Goal: Information Seeking & Learning: Learn about a topic

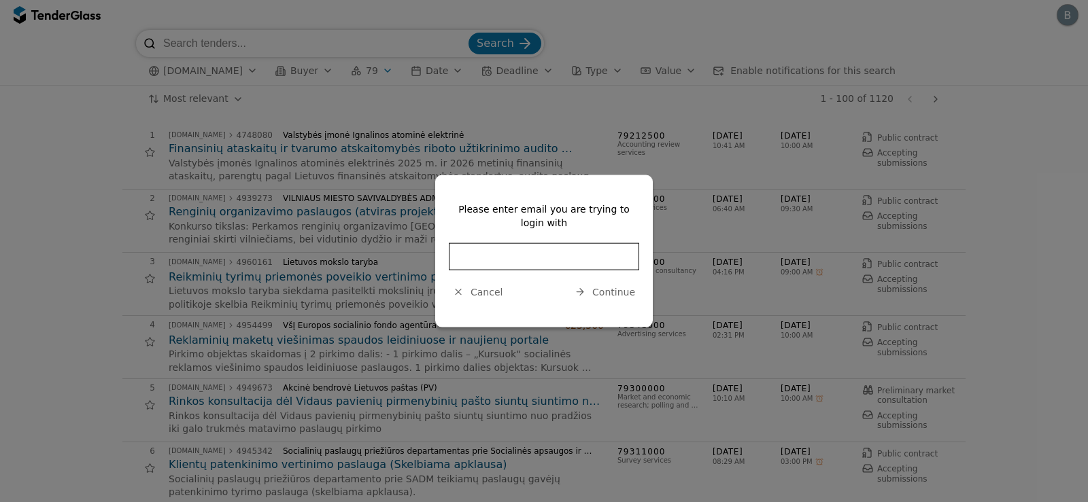
click at [602, 290] on span "Continue" at bounding box center [613, 291] width 43 height 11
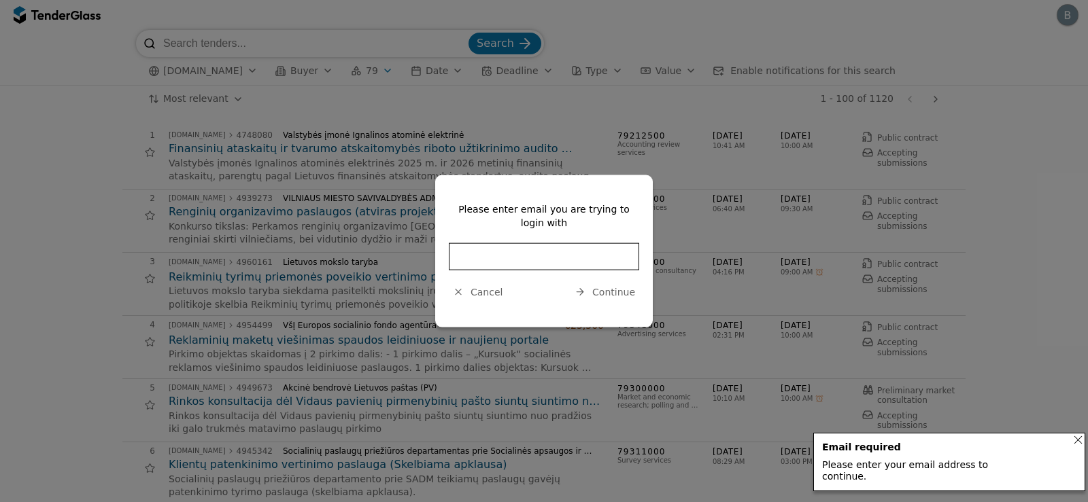
click at [530, 258] on input "email" at bounding box center [544, 256] width 190 height 27
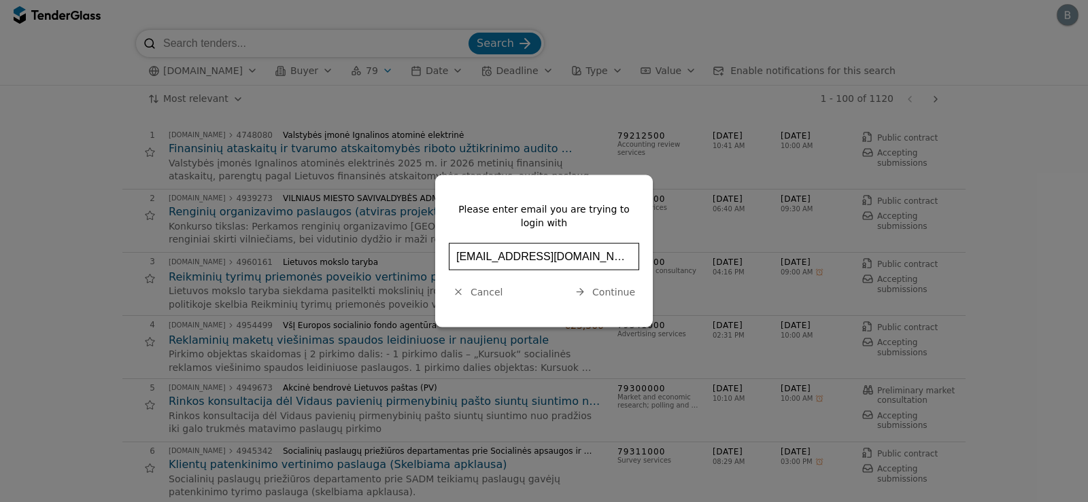
type input "[EMAIL_ADDRESS][DOMAIN_NAME]"
click at [629, 294] on span "Continue" at bounding box center [613, 291] width 43 height 11
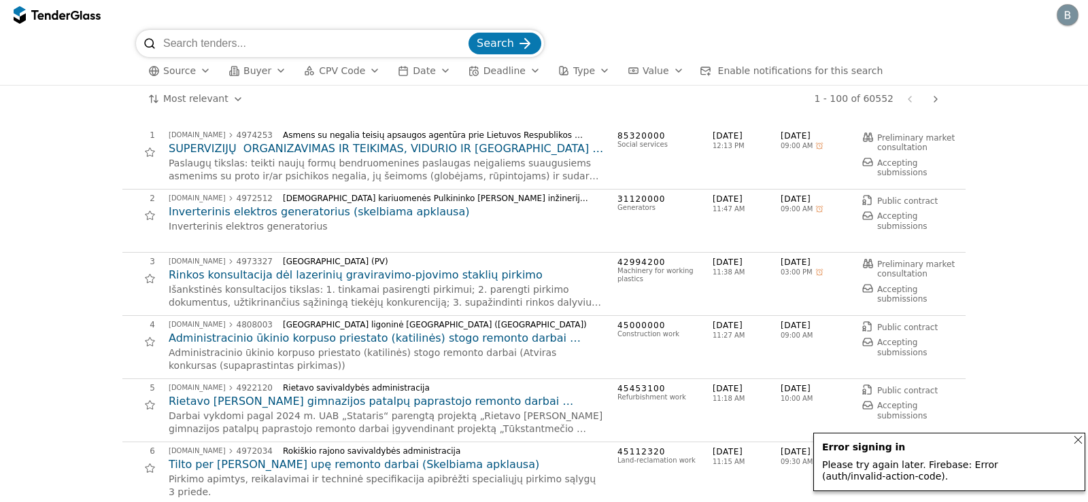
click at [204, 69] on div "button" at bounding box center [205, 70] width 38 height 35
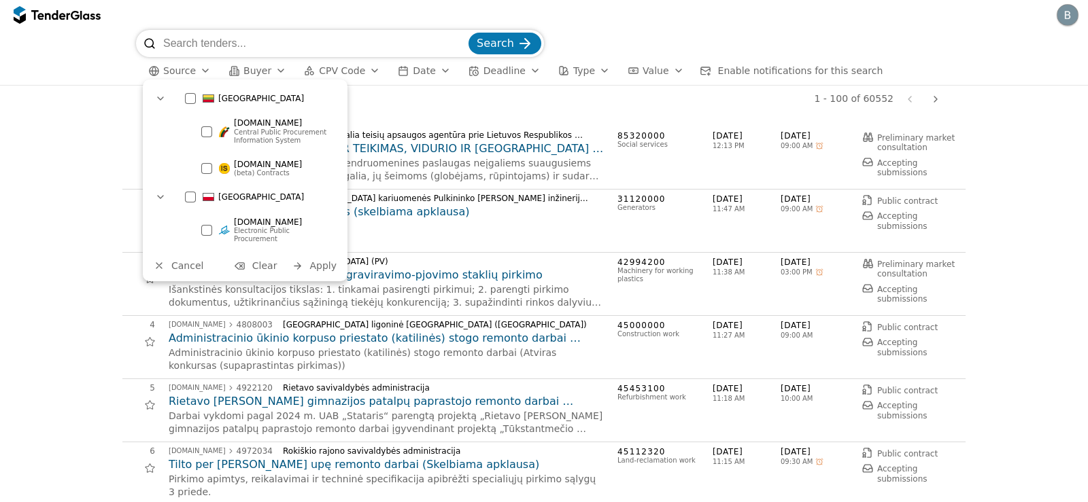
click at [206, 165] on div at bounding box center [206, 168] width 11 height 11
click at [310, 260] on button "Apply" at bounding box center [314, 266] width 53 height 17
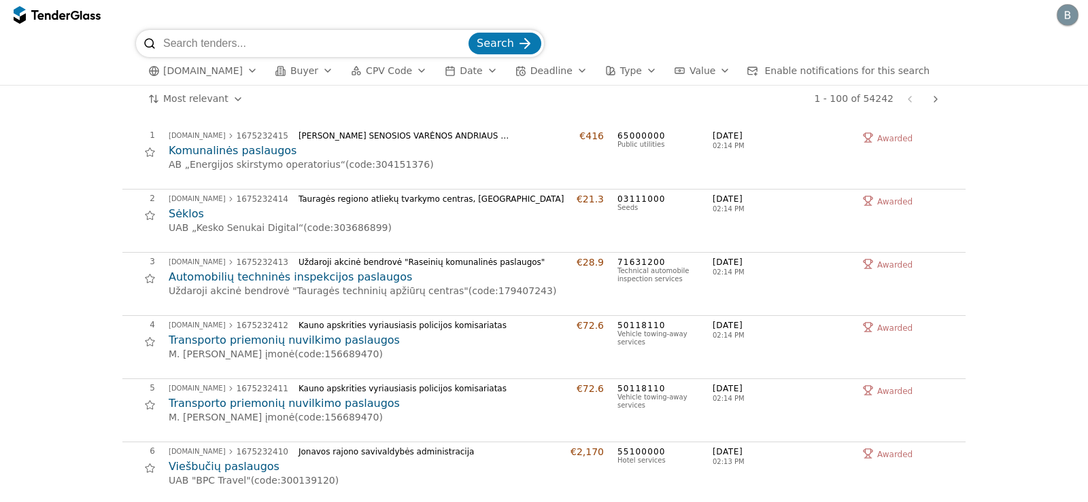
click at [217, 43] on input "search" at bounding box center [314, 43] width 302 height 27
click at [207, 41] on input ""svetain4s vystymo"" at bounding box center [314, 43] width 302 height 27
type input ""svetainės vystymo""
click at [500, 46] on span "Search" at bounding box center [495, 43] width 37 height 13
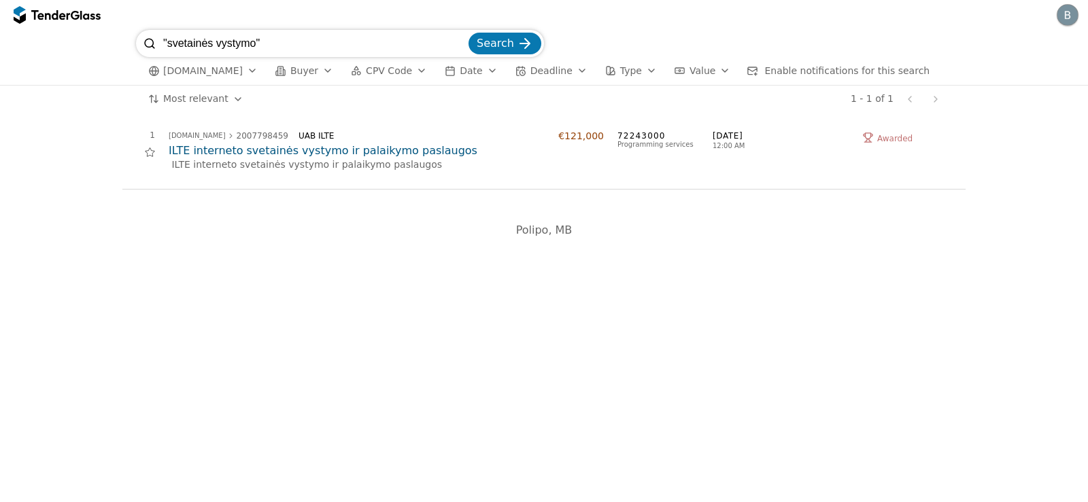
click at [370, 147] on h2 "ILTE interneto svetainės vystymo ir palaikymo paslaugos" at bounding box center [386, 150] width 435 height 15
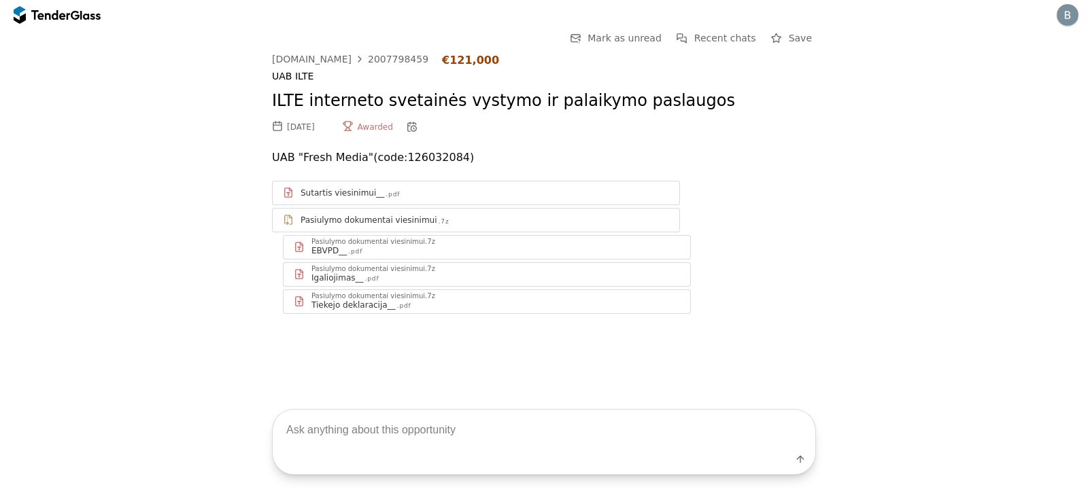
click at [377, 212] on div "Pasiulymo dokumentai viesinimui .7z" at bounding box center [476, 219] width 406 height 17
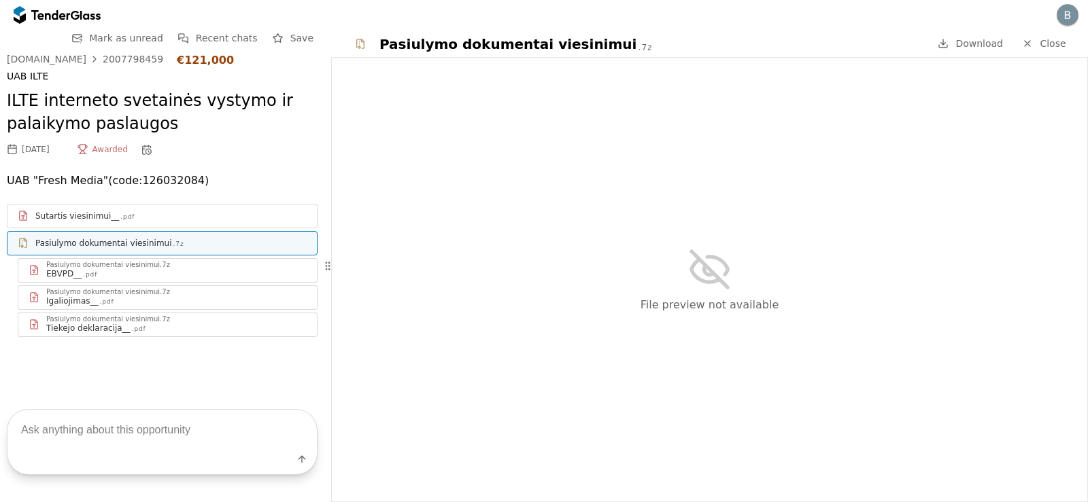
click at [225, 208] on div "Sutartis viesinimui__ .pdf" at bounding box center [161, 215] width 309 height 17
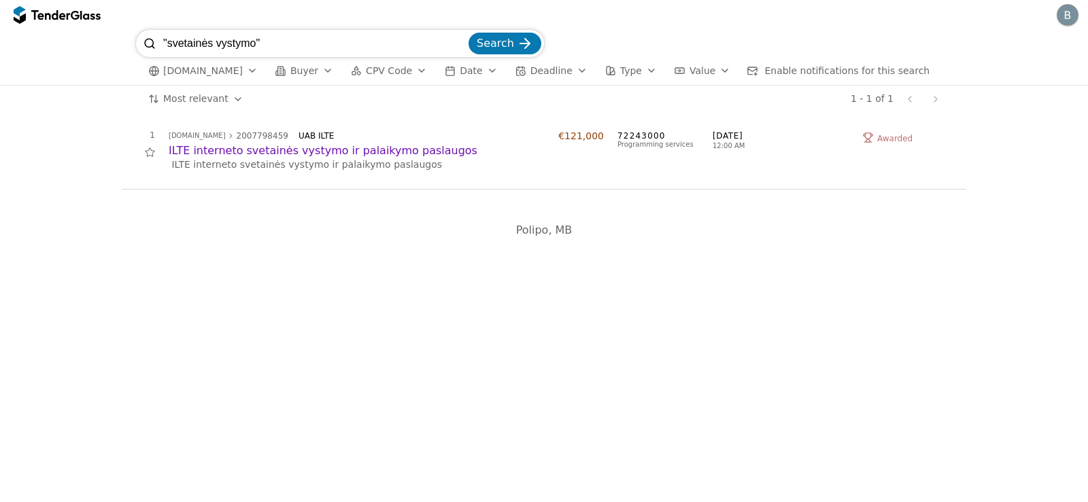
click at [328, 152] on h2 "ILTE interneto svetainės vystymo ir palaikymo paslaugos" at bounding box center [386, 150] width 435 height 15
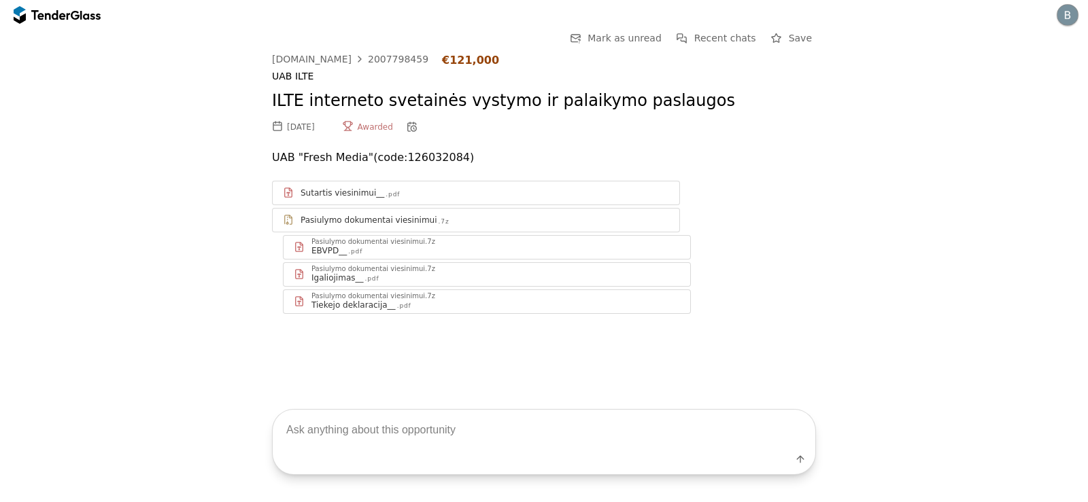
click at [345, 193] on div "Sutartis viesinimui__" at bounding box center [342, 193] width 84 height 11
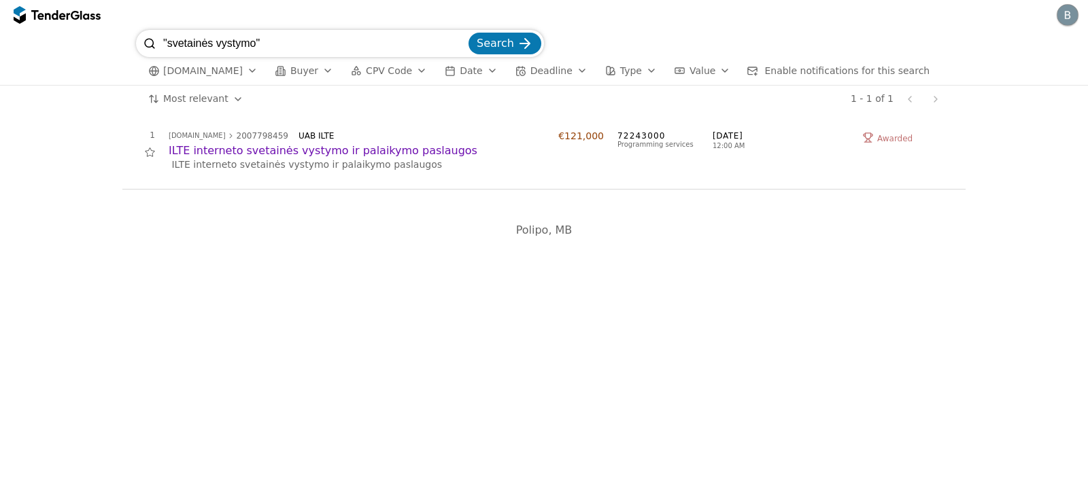
click at [272, 43] on input ""svetainės vystymo"" at bounding box center [314, 43] width 302 height 27
click at [405, 72] on div "button" at bounding box center [421, 70] width 38 height 35
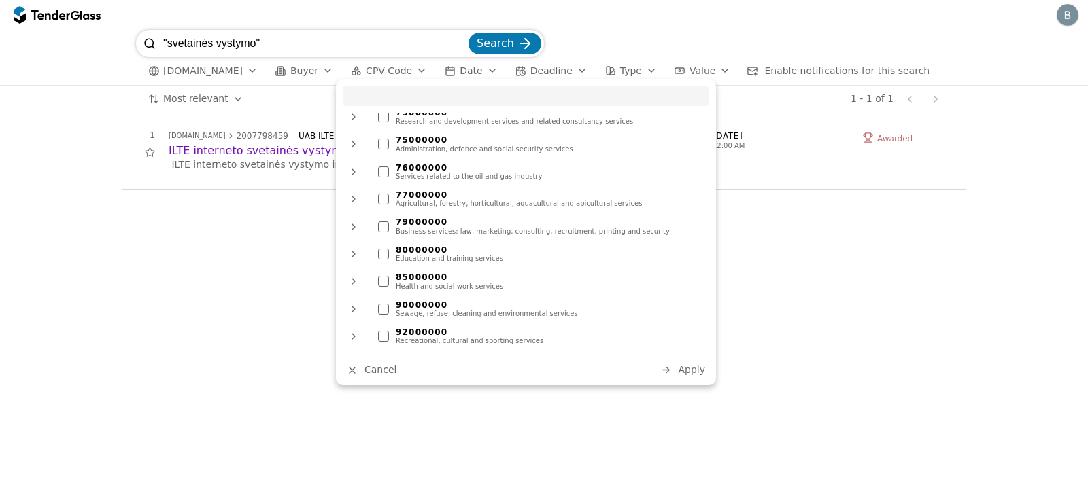
scroll to position [1002, 0]
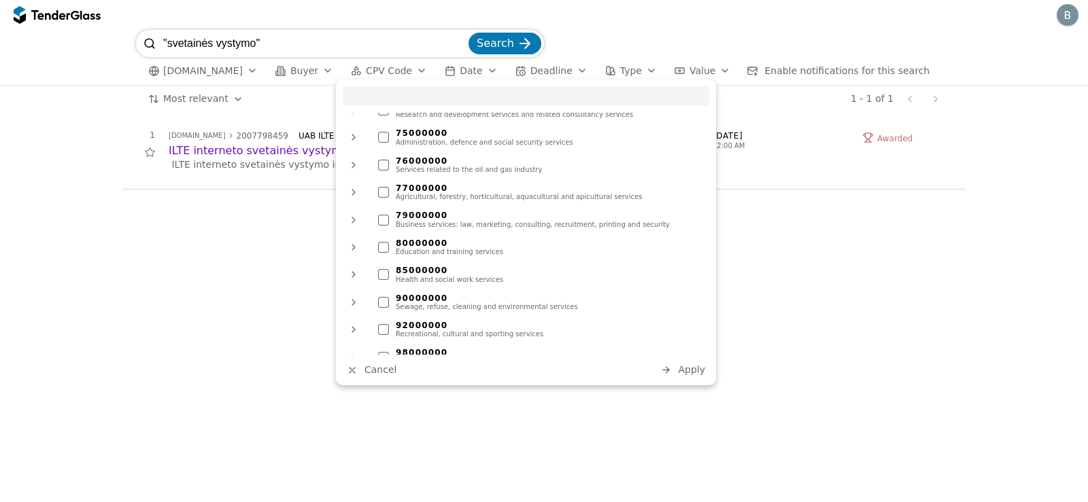
click at [149, 230] on div "Polipo, MB" at bounding box center [544, 230] width 1074 height 40
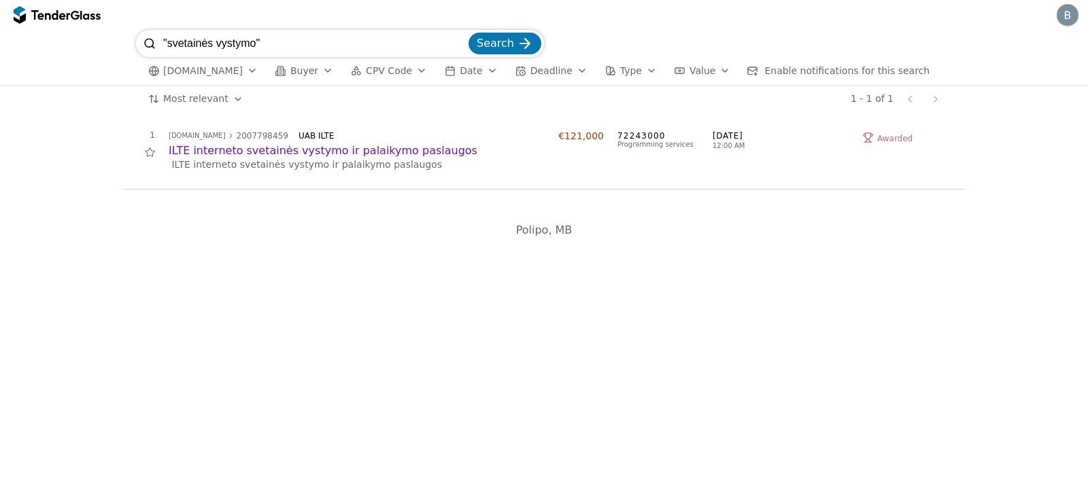
drag, startPoint x: 211, startPoint y: 41, endPoint x: 167, endPoint y: 44, distance: 44.3
click at [167, 44] on input ""svetainės vystymo"" at bounding box center [314, 43] width 302 height 27
type input ""vystymo""
click at [402, 71] on div "button" at bounding box center [421, 70] width 38 height 35
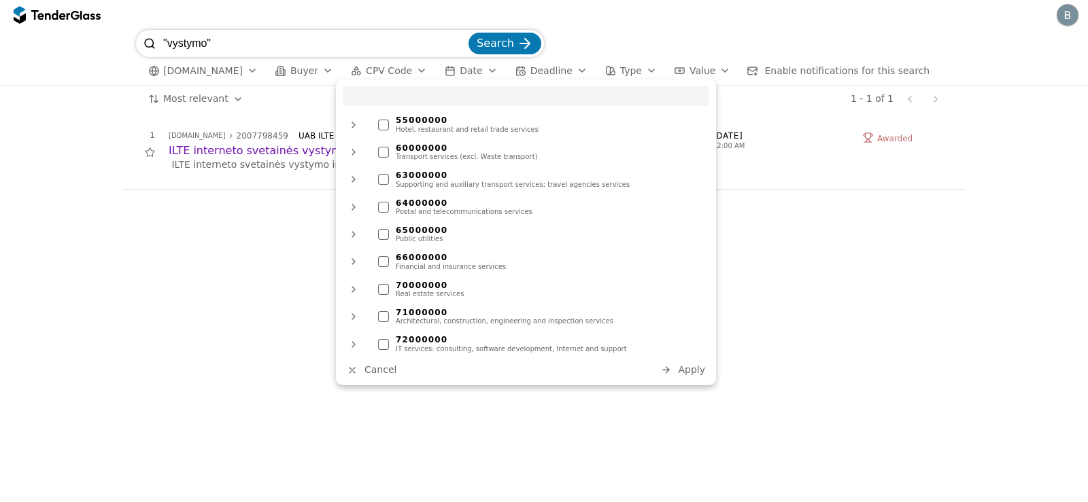
scroll to position [816, 0]
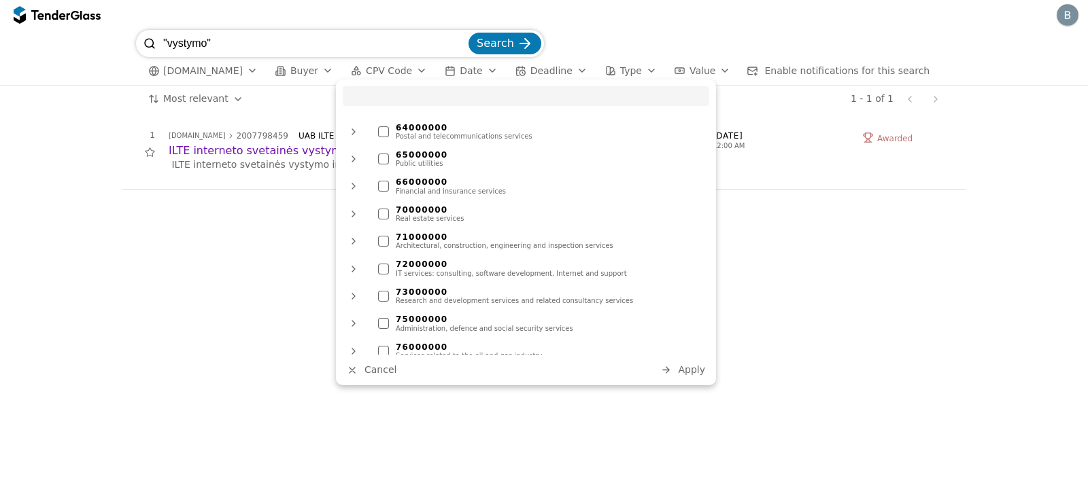
click at [384, 264] on div at bounding box center [383, 269] width 11 height 11
click at [693, 373] on span "Apply" at bounding box center [691, 369] width 27 height 11
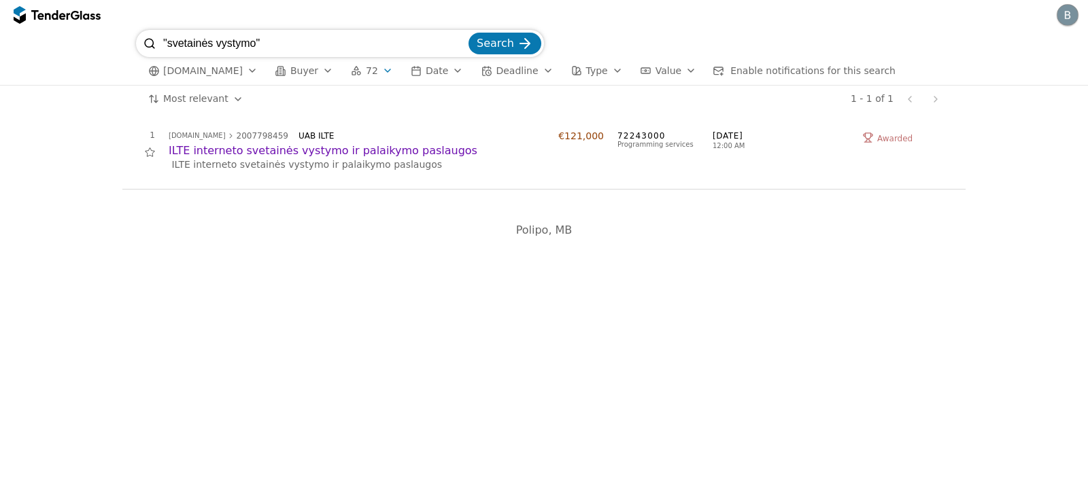
click at [210, 39] on input ""svetainės vystymo"" at bounding box center [314, 43] width 302 height 27
type input ""vystymo""
click at [513, 45] on span "Search" at bounding box center [495, 43] width 37 height 13
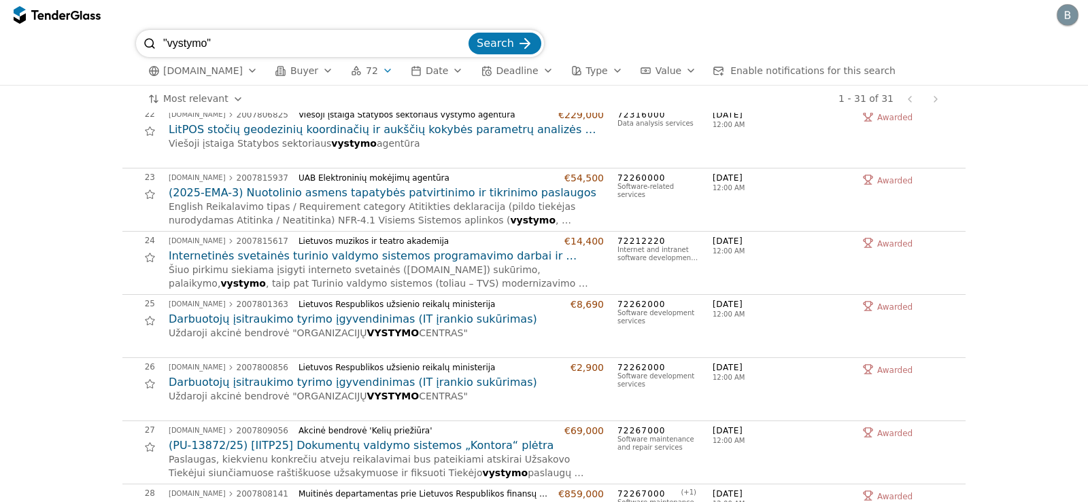
scroll to position [1360, 0]
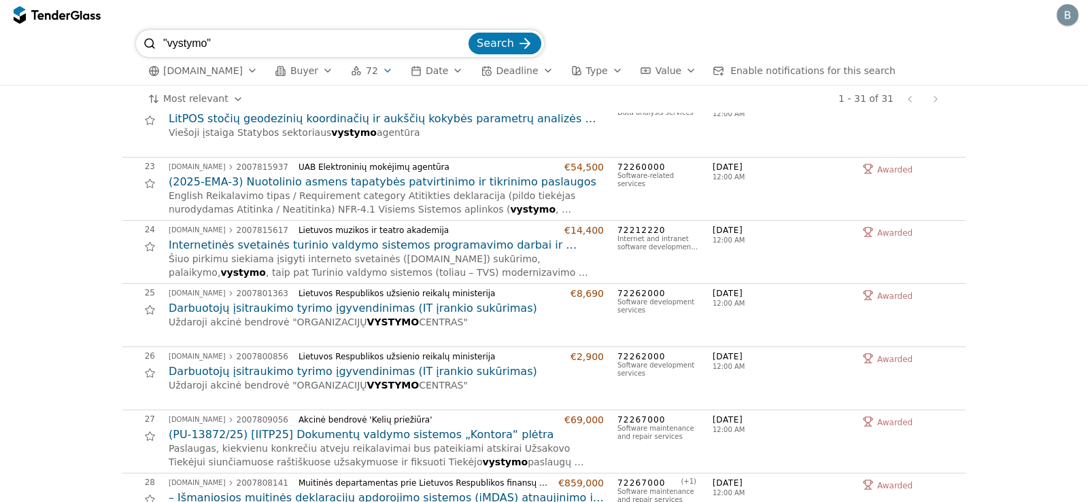
click at [498, 246] on h2 "Internetinės svetainės turinio valdymo sistemos programavimo darbai ir dizaino …" at bounding box center [386, 245] width 435 height 15
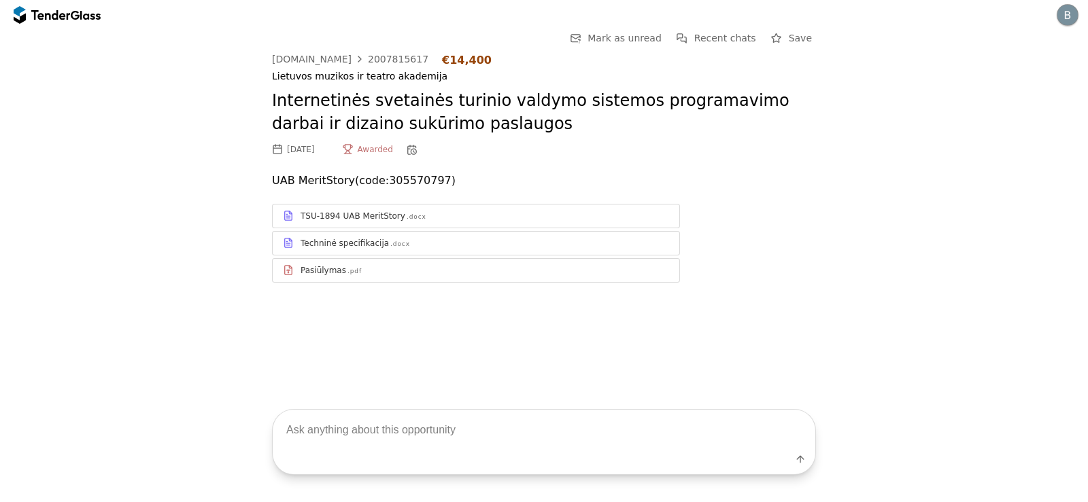
click at [374, 266] on div "Pasiūlymas .pdf" at bounding box center [484, 270] width 368 height 11
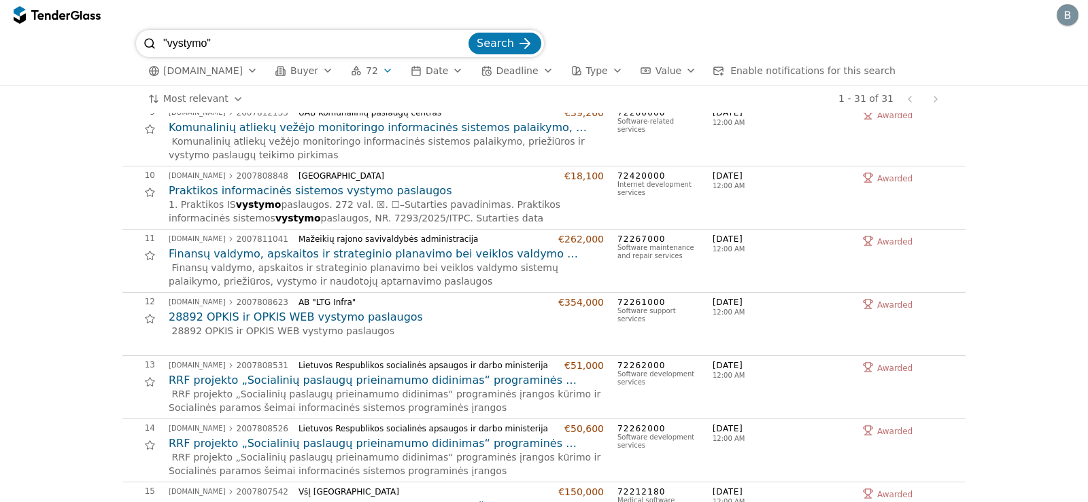
scroll to position [625, 0]
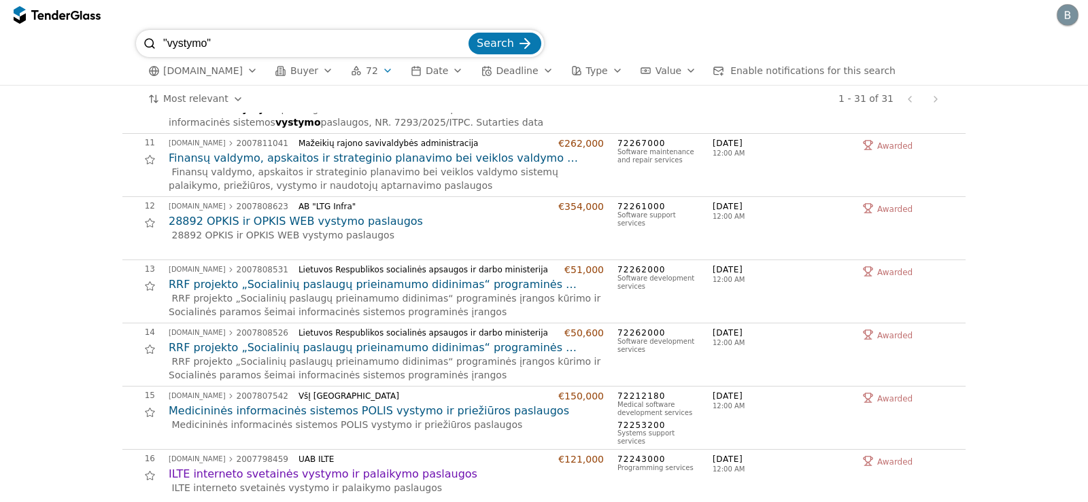
click at [408, 409] on h2 "Medicininės informacinės sistemos POLIS vystymo ir priežiūros paslaugos" at bounding box center [386, 411] width 435 height 15
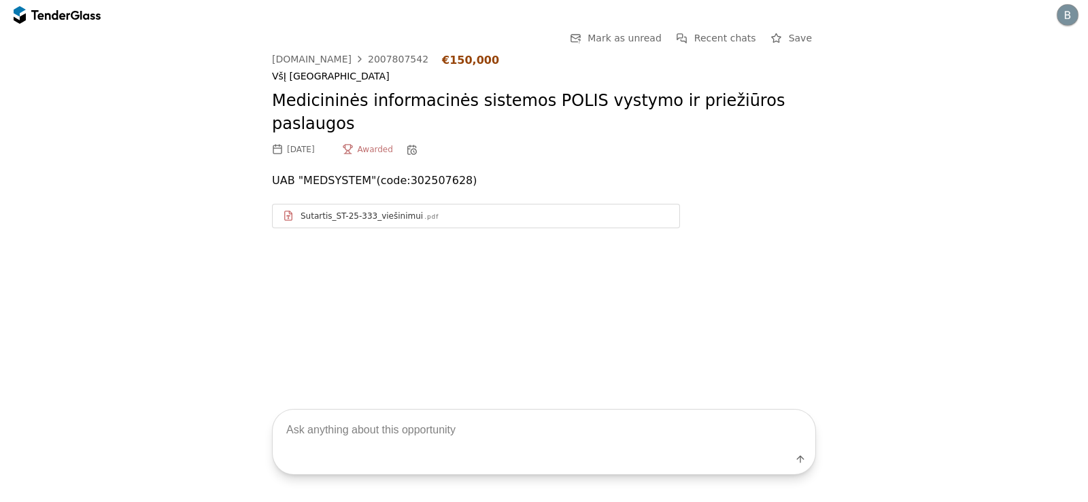
click at [372, 211] on div "Sutartis_ST-25-333_viešinimui" at bounding box center [361, 216] width 122 height 11
